Goal: Information Seeking & Learning: Learn about a topic

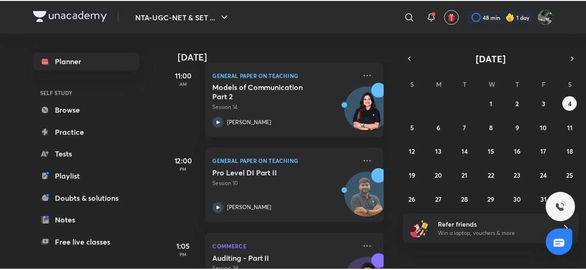
scroll to position [367, 0]
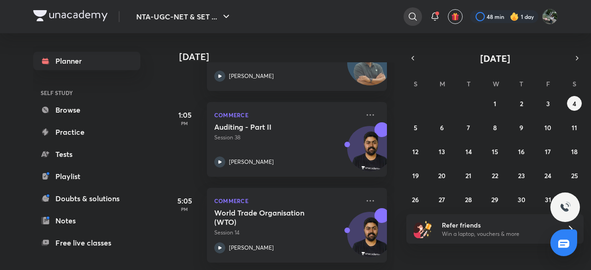
click at [414, 16] on icon at bounding box center [412, 16] width 8 height 8
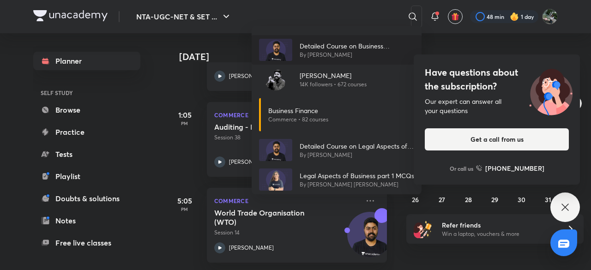
click at [335, 57] on p "By [PERSON_NAME]" at bounding box center [357, 55] width 114 height 8
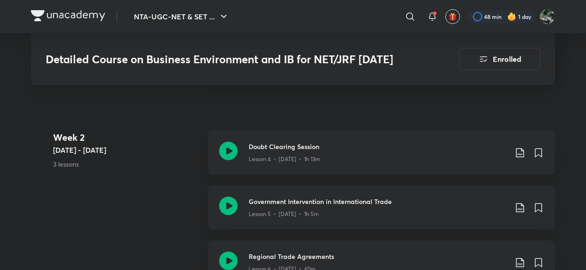
scroll to position [683, 0]
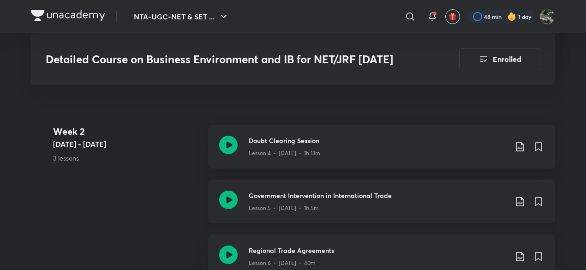
click at [234, 195] on icon at bounding box center [228, 200] width 18 height 18
